Goal: Task Accomplishment & Management: Use online tool/utility

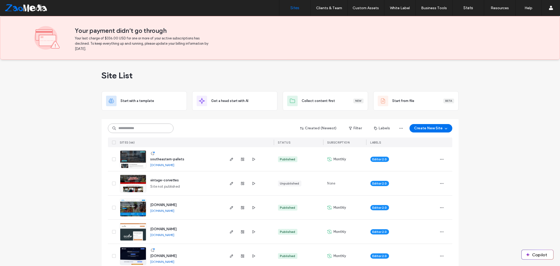
click at [139, 130] on input at bounding box center [141, 127] width 66 height 9
click at [151, 129] on input at bounding box center [141, 127] width 66 height 9
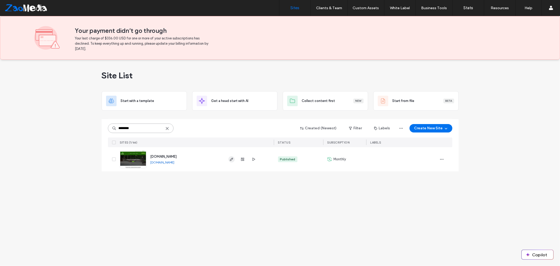
type input "********"
click at [231, 161] on span "button" at bounding box center [231, 159] width 6 height 6
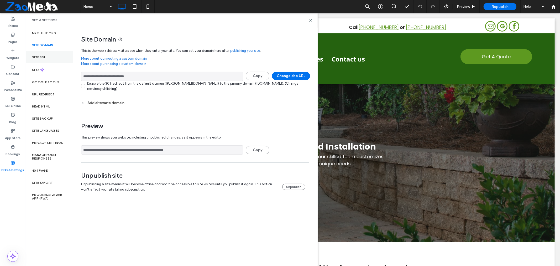
click at [13, 41] on label "Pages" at bounding box center [13, 40] width 10 height 7
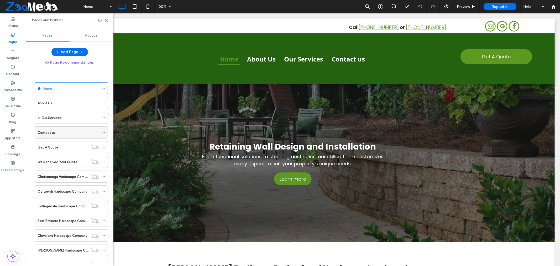
click at [63, 136] on div "Contact us" at bounding box center [68, 132] width 61 height 12
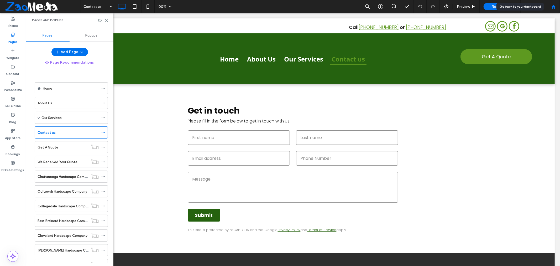
click at [552, 7] on use at bounding box center [553, 6] width 4 height 4
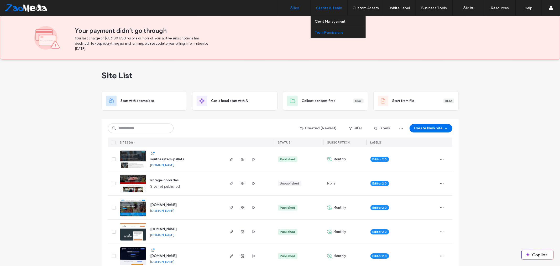
click at [324, 34] on label "Team Permissions" at bounding box center [329, 32] width 28 height 4
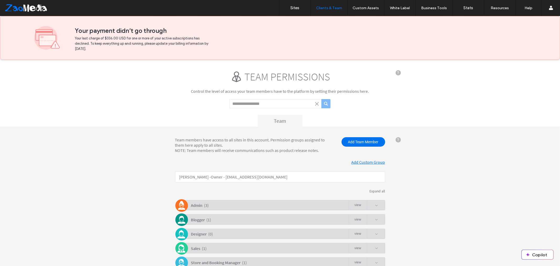
scroll to position [40, 0]
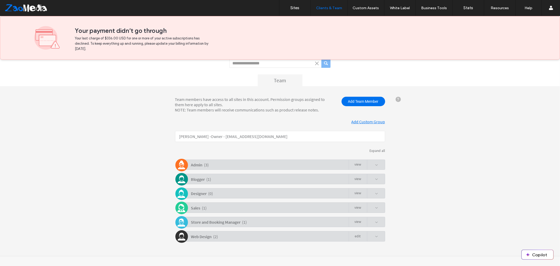
click at [216, 160] on div "Admin ( 3 ) view" at bounding box center [281, 164] width 207 height 10
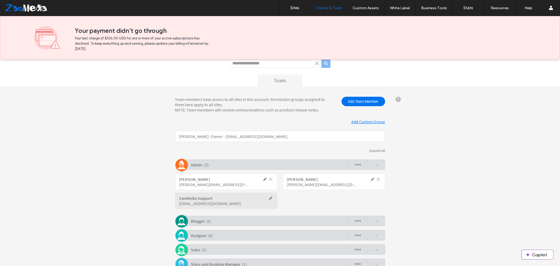
click at [265, 178] on span at bounding box center [265, 178] width 5 height 5
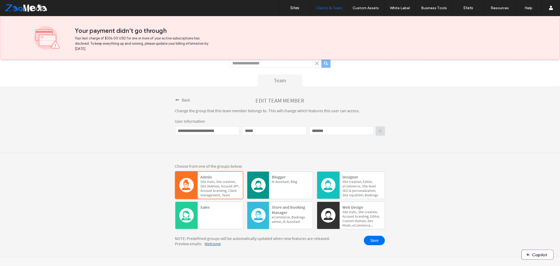
scroll to position [41, 0]
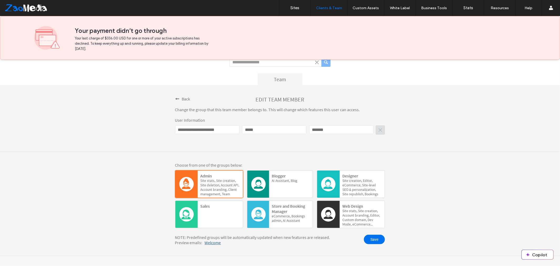
click at [175, 97] on span at bounding box center [177, 98] width 4 height 4
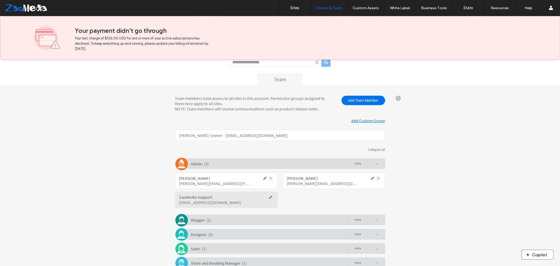
click at [268, 178] on span at bounding box center [270, 177] width 5 height 5
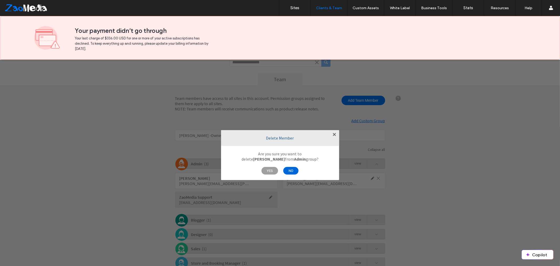
click at [292, 172] on span "NO" at bounding box center [290, 170] width 15 height 8
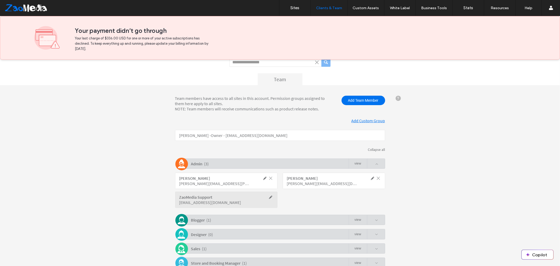
click at [269, 177] on span at bounding box center [270, 177] width 5 height 5
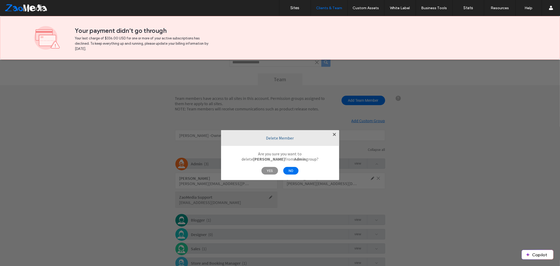
click at [269, 171] on span "YES" at bounding box center [269, 170] width 17 height 8
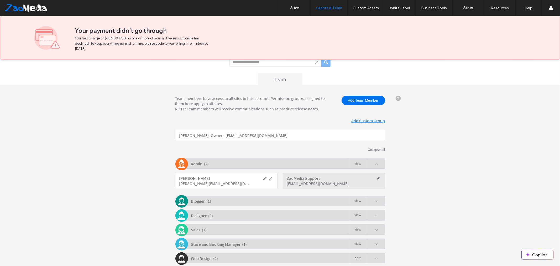
click at [264, 178] on span at bounding box center [265, 177] width 5 height 5
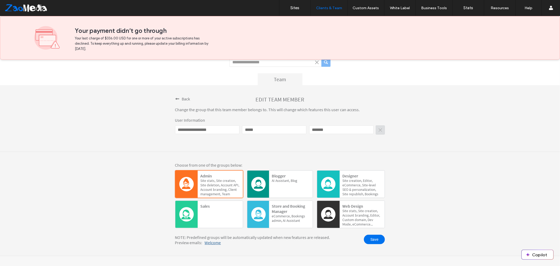
click at [269, 149] on div "**********" at bounding box center [280, 118] width 560 height 67
click at [179, 98] on div "Back" at bounding box center [182, 98] width 15 height 6
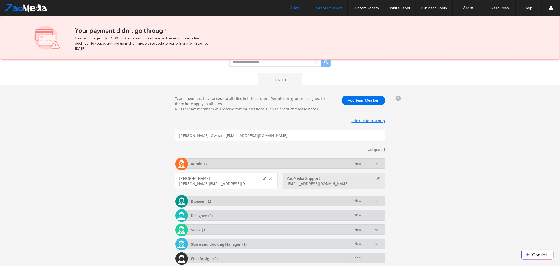
click at [290, 9] on label "Sites" at bounding box center [294, 8] width 9 height 5
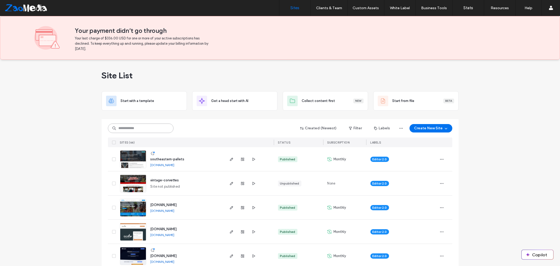
click at [135, 126] on input at bounding box center [141, 127] width 66 height 9
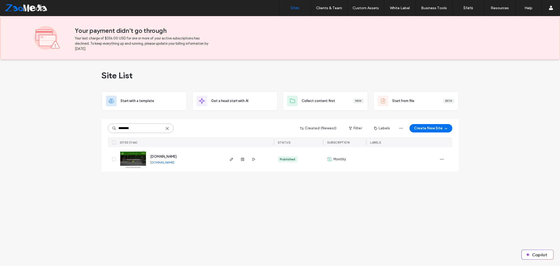
type input "********"
click at [231, 162] on div at bounding box center [242, 159] width 28 height 24
click at [232, 159] on use "button" at bounding box center [231, 158] width 3 height 3
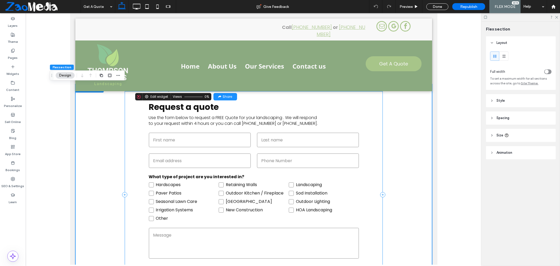
click at [364, 122] on div "Request a quote Use the form below to request a FREE Quote for your landscaping…" at bounding box center [253, 194] width 237 height 186
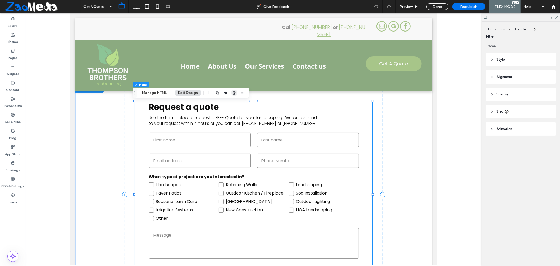
click at [235, 95] on icon "button" at bounding box center [234, 93] width 4 height 4
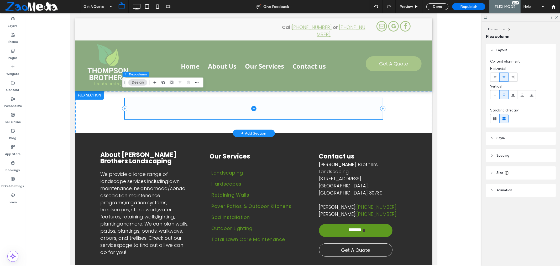
click at [251, 107] on icon at bounding box center [253, 107] width 5 height 5
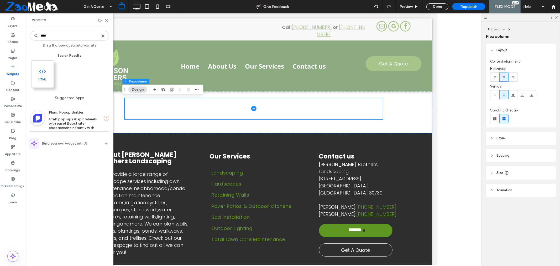
type input "****"
click at [41, 76] on span at bounding box center [42, 71] width 22 height 12
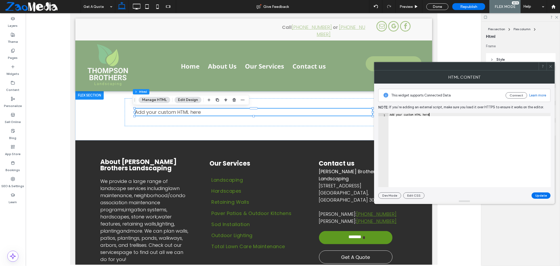
click at [476, 136] on div "Add your custom HTML here" at bounding box center [469, 153] width 162 height 80
paste textarea "**********"
type textarea "**********"
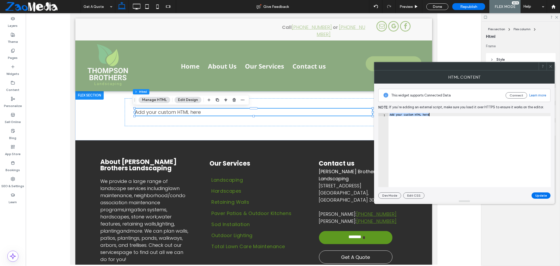
scroll to position [0, 19]
click at [543, 192] on div "**********" at bounding box center [464, 140] width 172 height 115
click at [544, 196] on button "Update" at bounding box center [540, 195] width 19 height 6
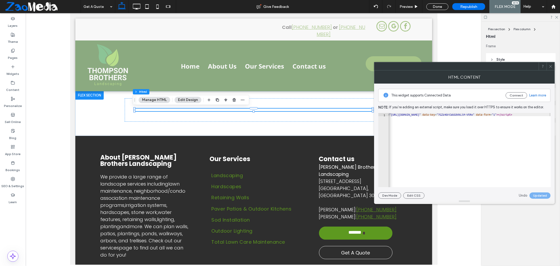
click at [550, 66] on icon at bounding box center [550, 66] width 4 height 4
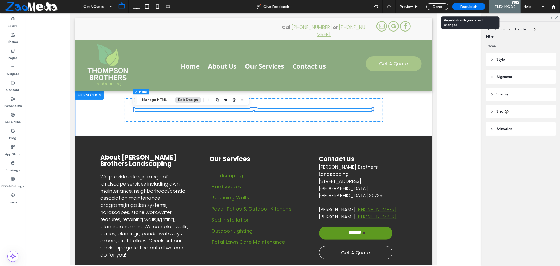
click at [467, 6] on span "Republish" at bounding box center [468, 6] width 17 height 4
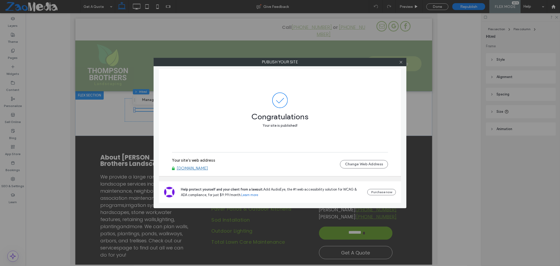
click at [403, 63] on div at bounding box center [401, 62] width 8 height 8
click at [401, 63] on icon at bounding box center [401, 62] width 4 height 4
